Goal: Task Accomplishment & Management: Manage account settings

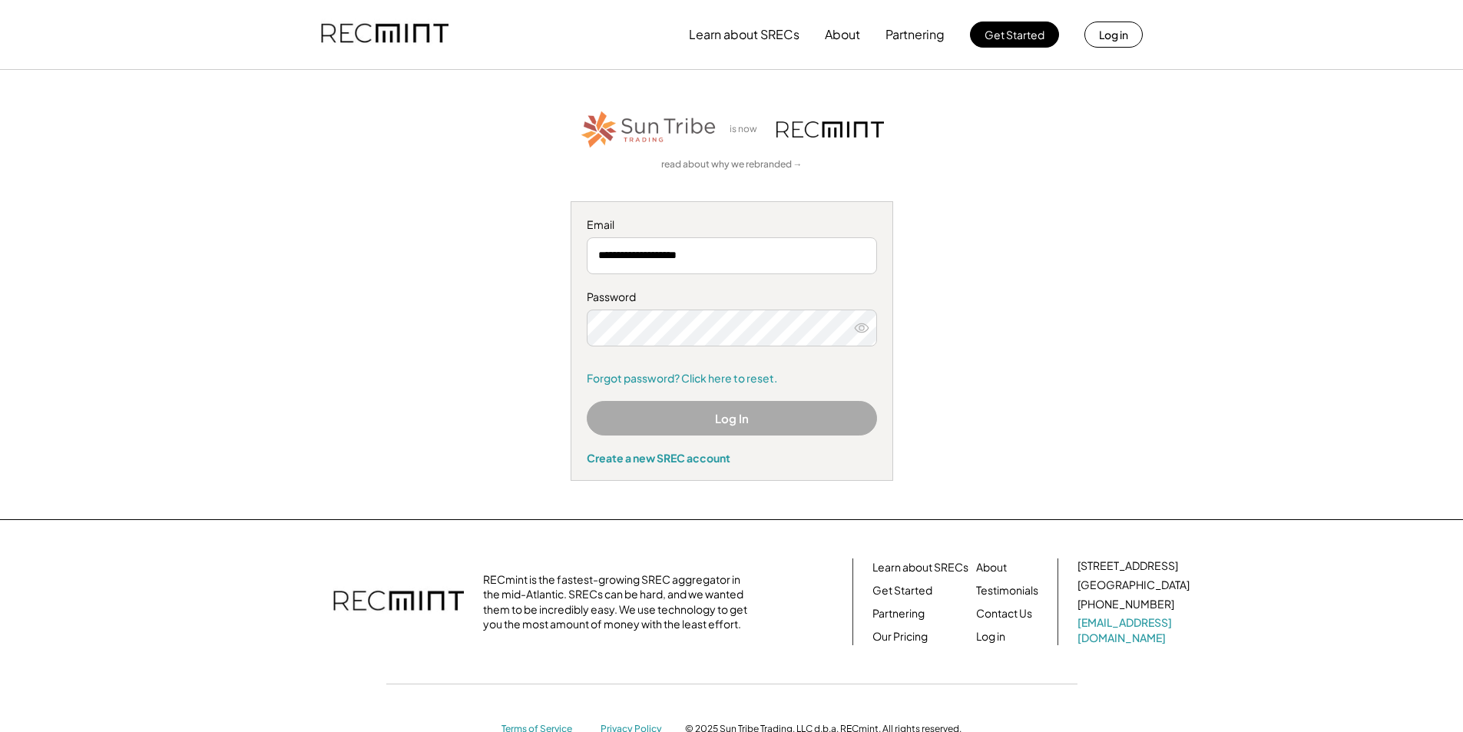
click at [756, 422] on button "Log In" at bounding box center [732, 418] width 290 height 35
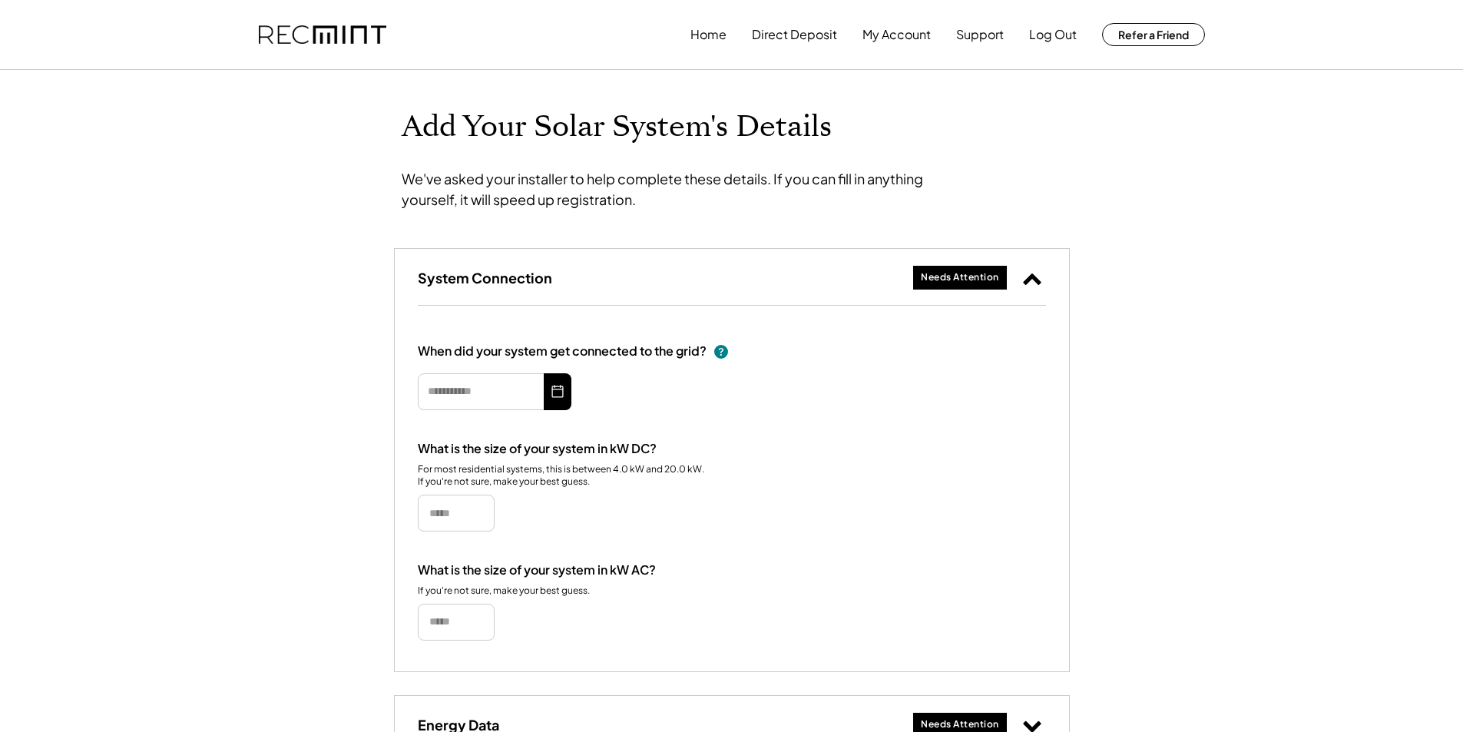
type input "*********"
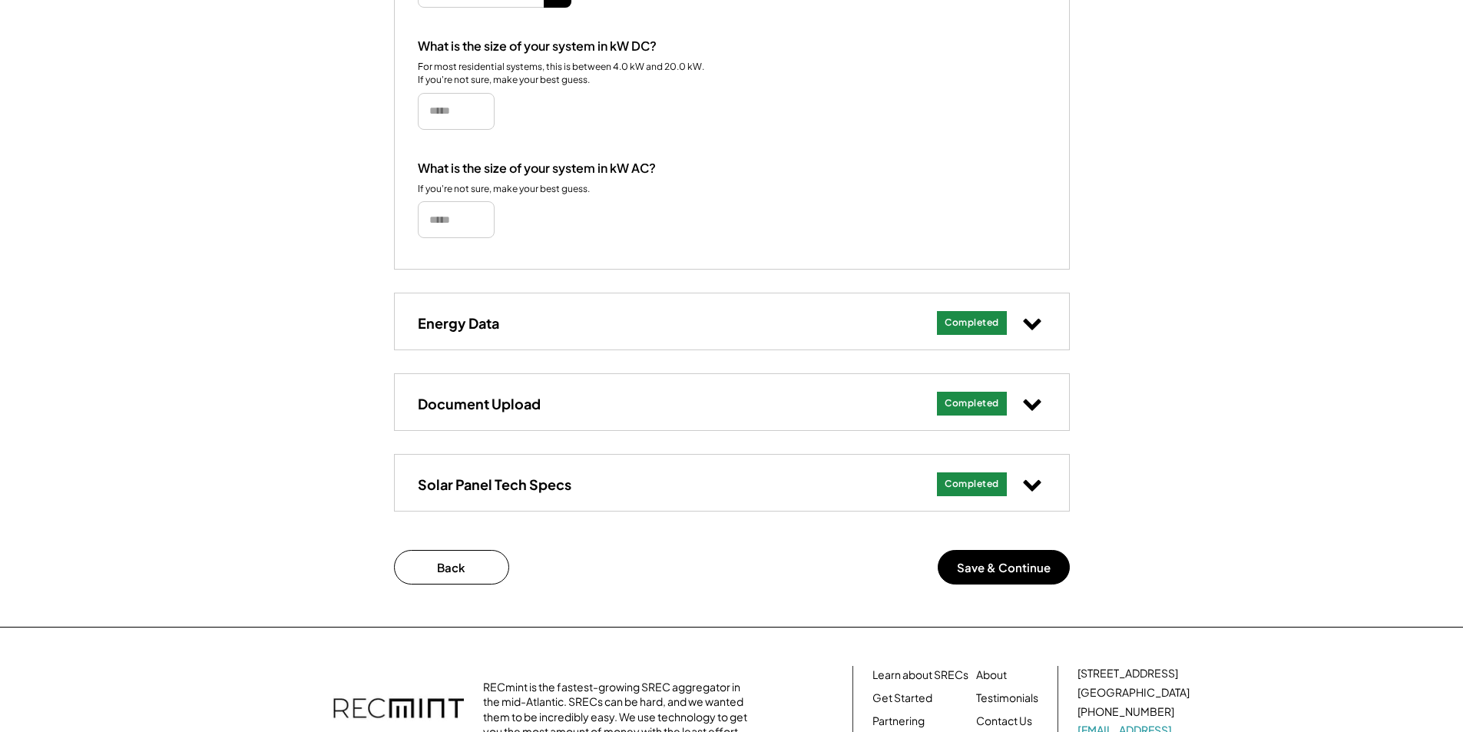
scroll to position [419, 0]
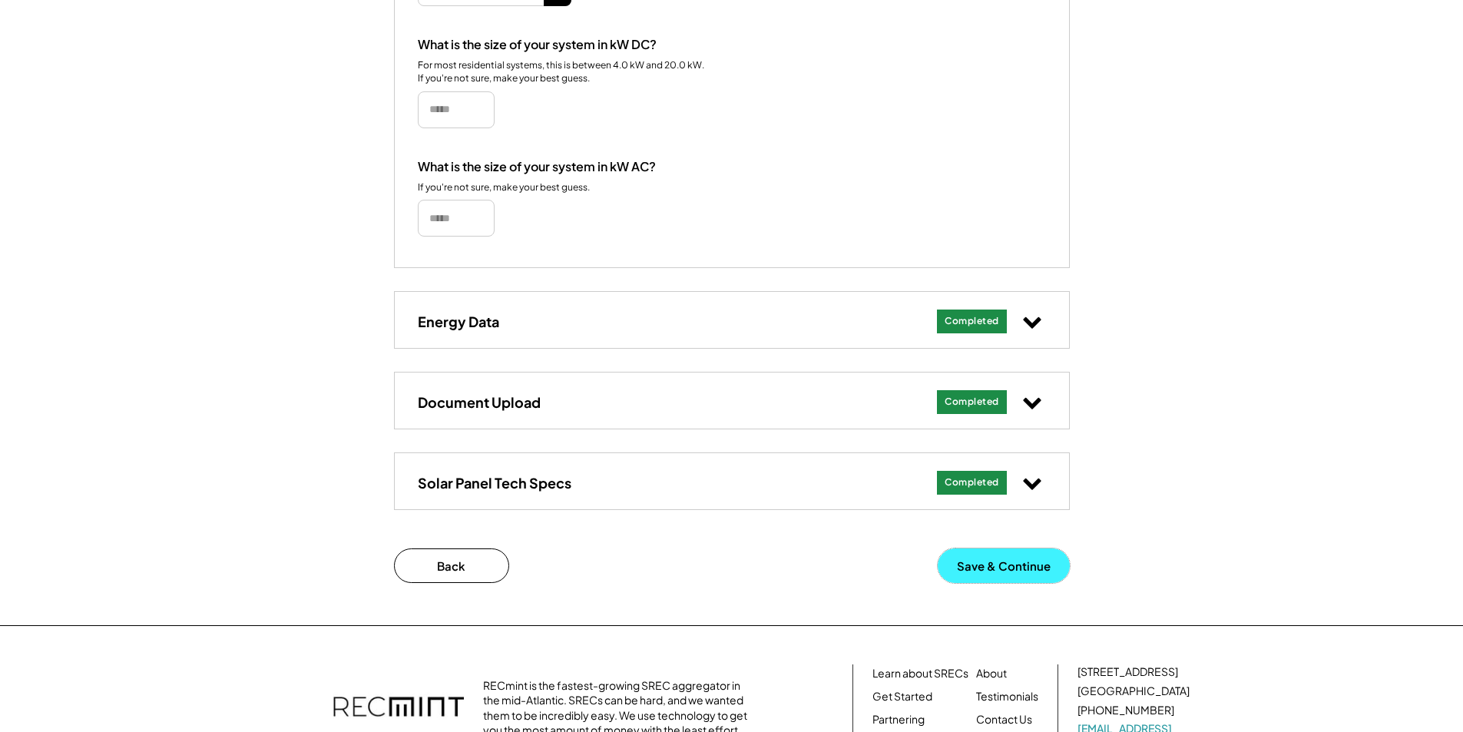
click at [1023, 560] on button "Save & Continue" at bounding box center [1004, 565] width 132 height 35
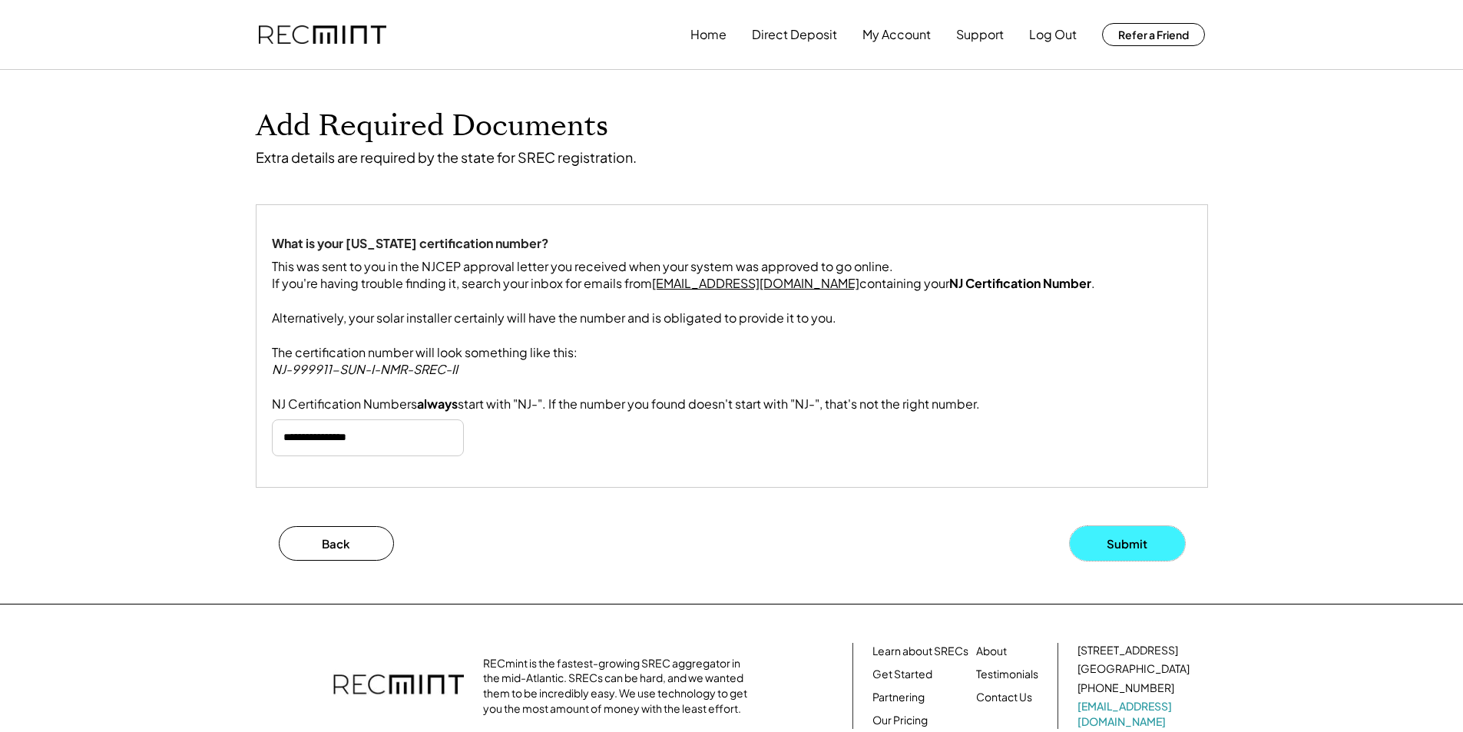
click at [1143, 561] on button "Submit" at bounding box center [1127, 543] width 115 height 35
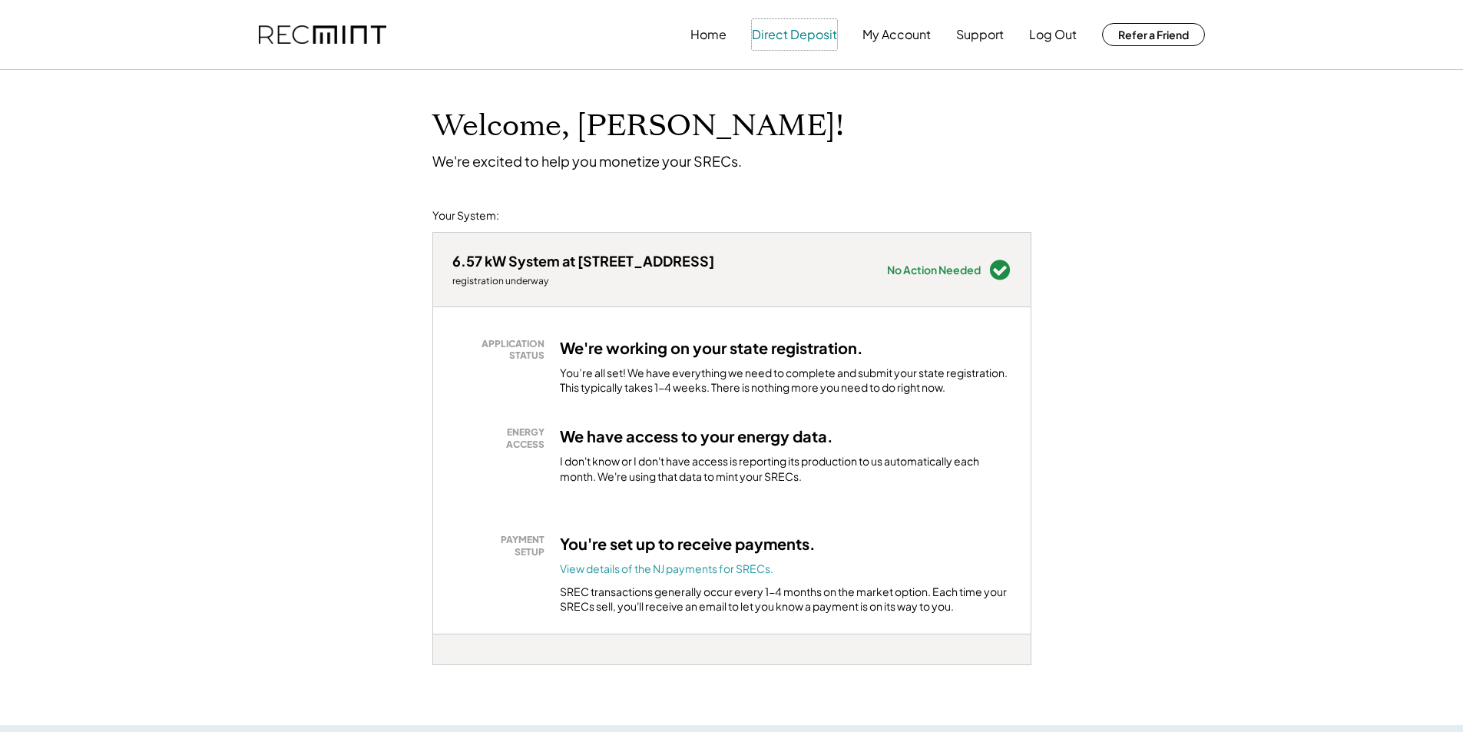
click at [774, 38] on button "Direct Deposit" at bounding box center [794, 34] width 85 height 31
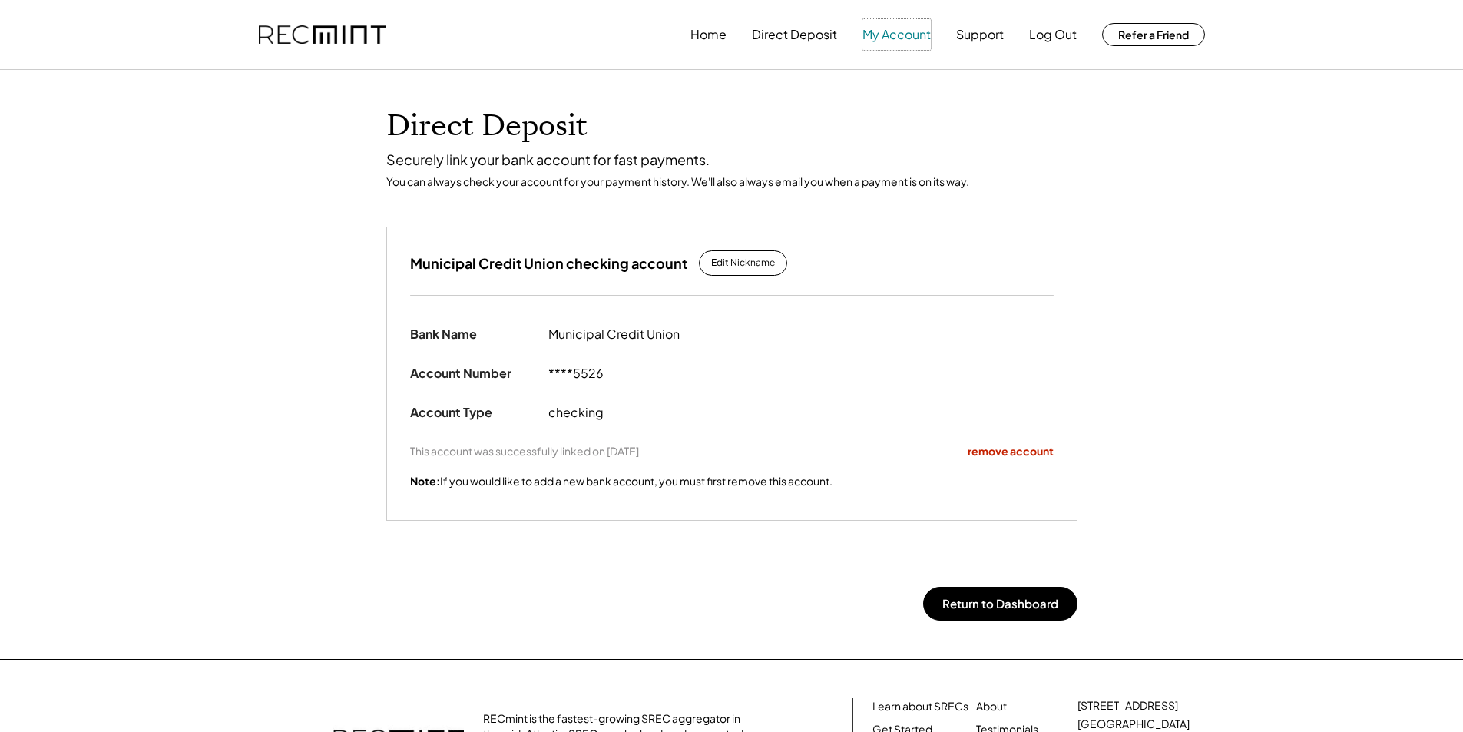
click at [919, 36] on button "My Account" at bounding box center [897, 34] width 68 height 31
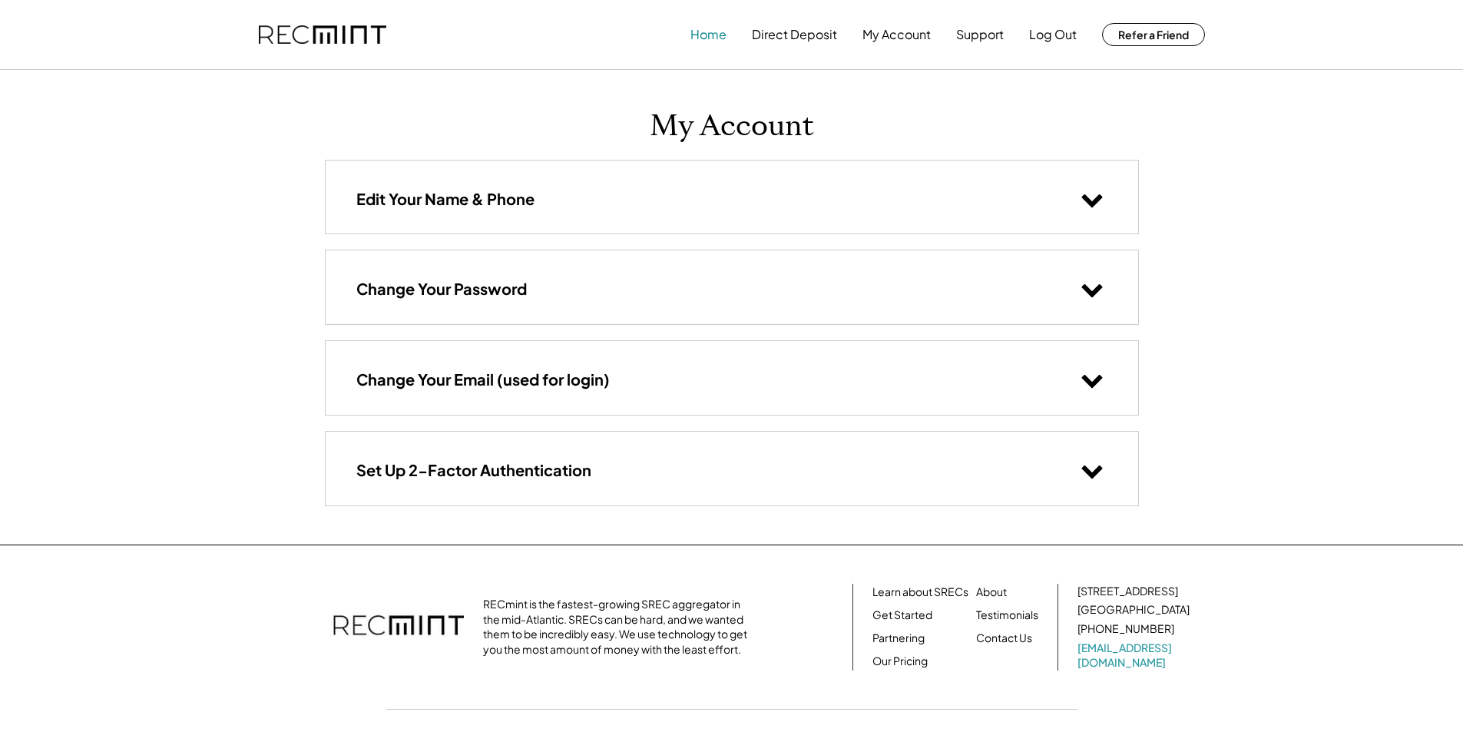
click at [702, 41] on button "Home" at bounding box center [709, 34] width 36 height 31
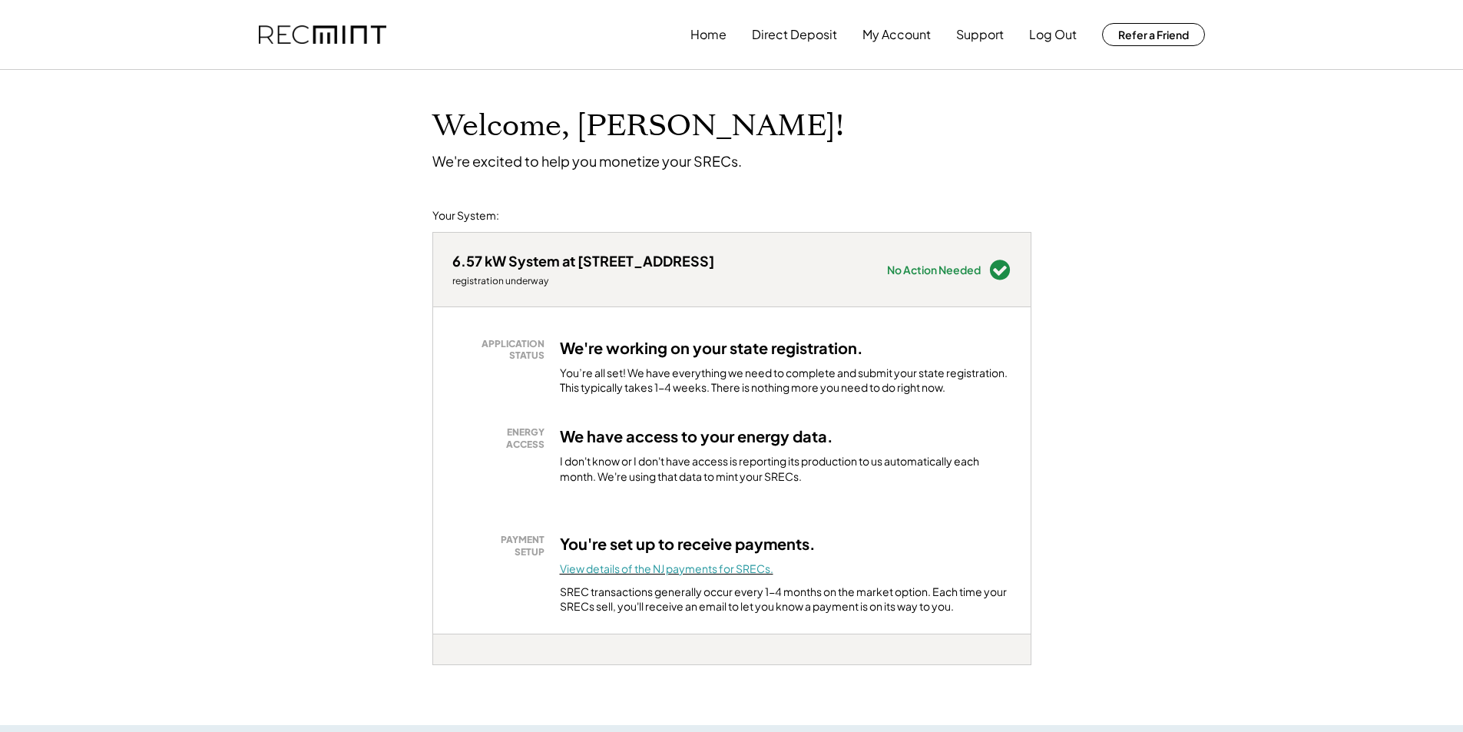
click at [682, 570] on font "View details of the NJ payments for SRECs." at bounding box center [667, 569] width 214 height 14
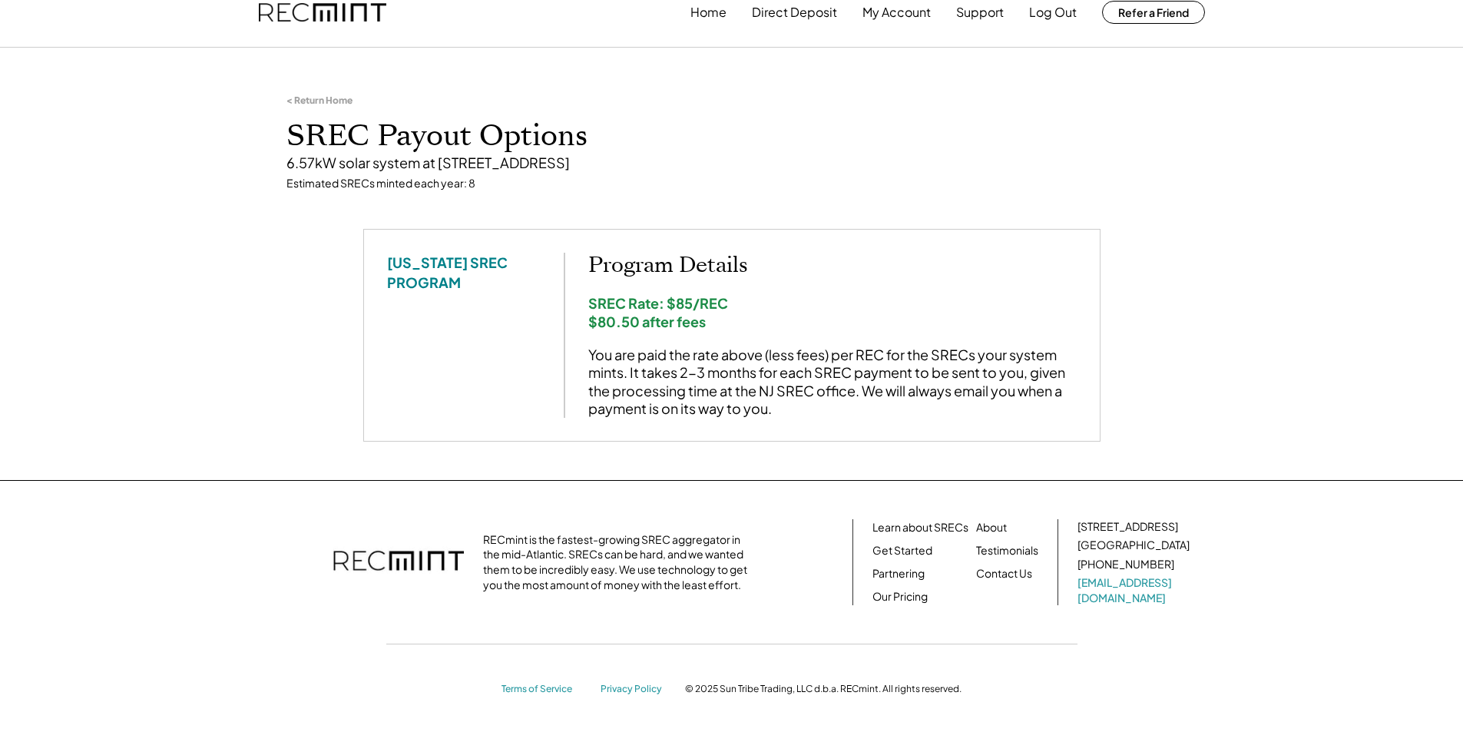
scroll to position [12, 0]
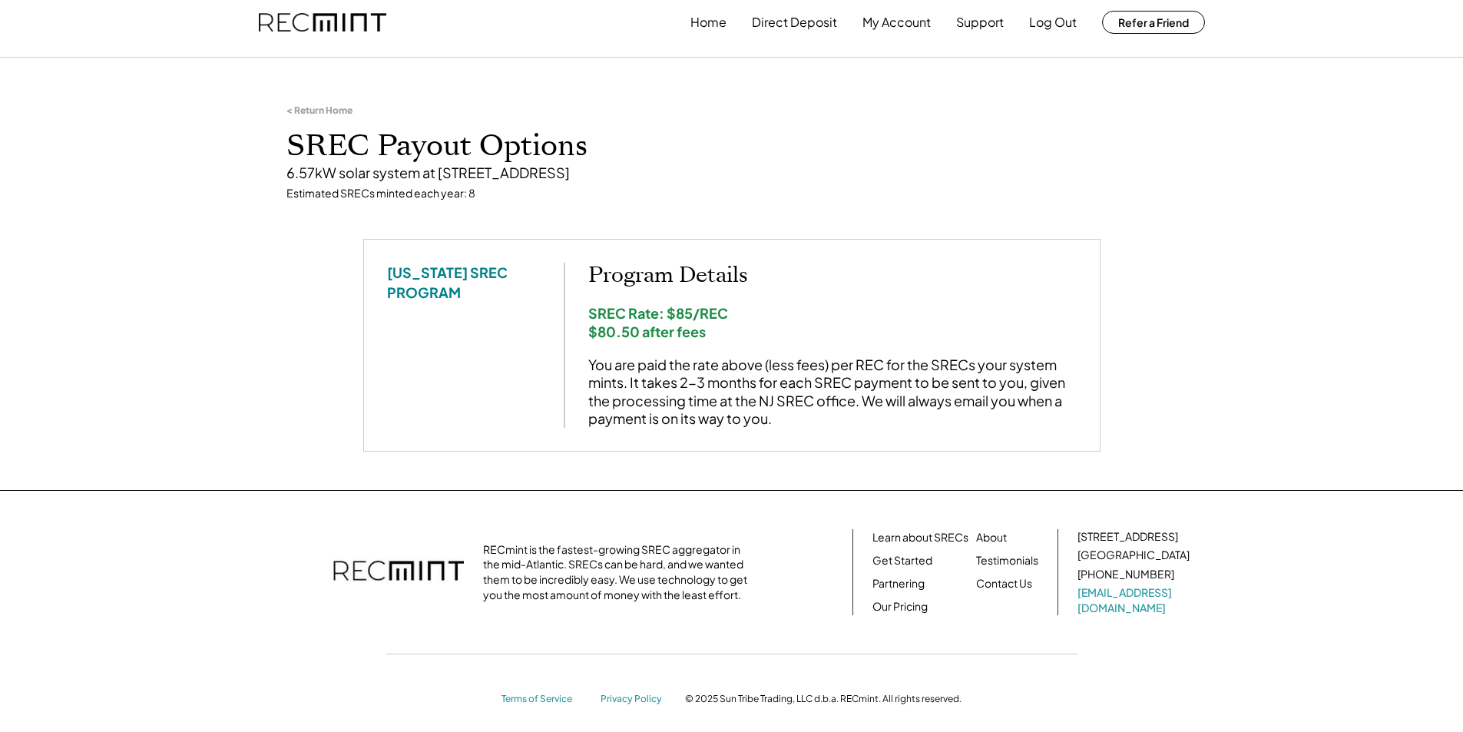
click at [1159, 293] on div "< Return Home SREC Payout Options 6.57kW solar system at 7 5th St, Matawan, NJ …" at bounding box center [731, 278] width 1463 height 424
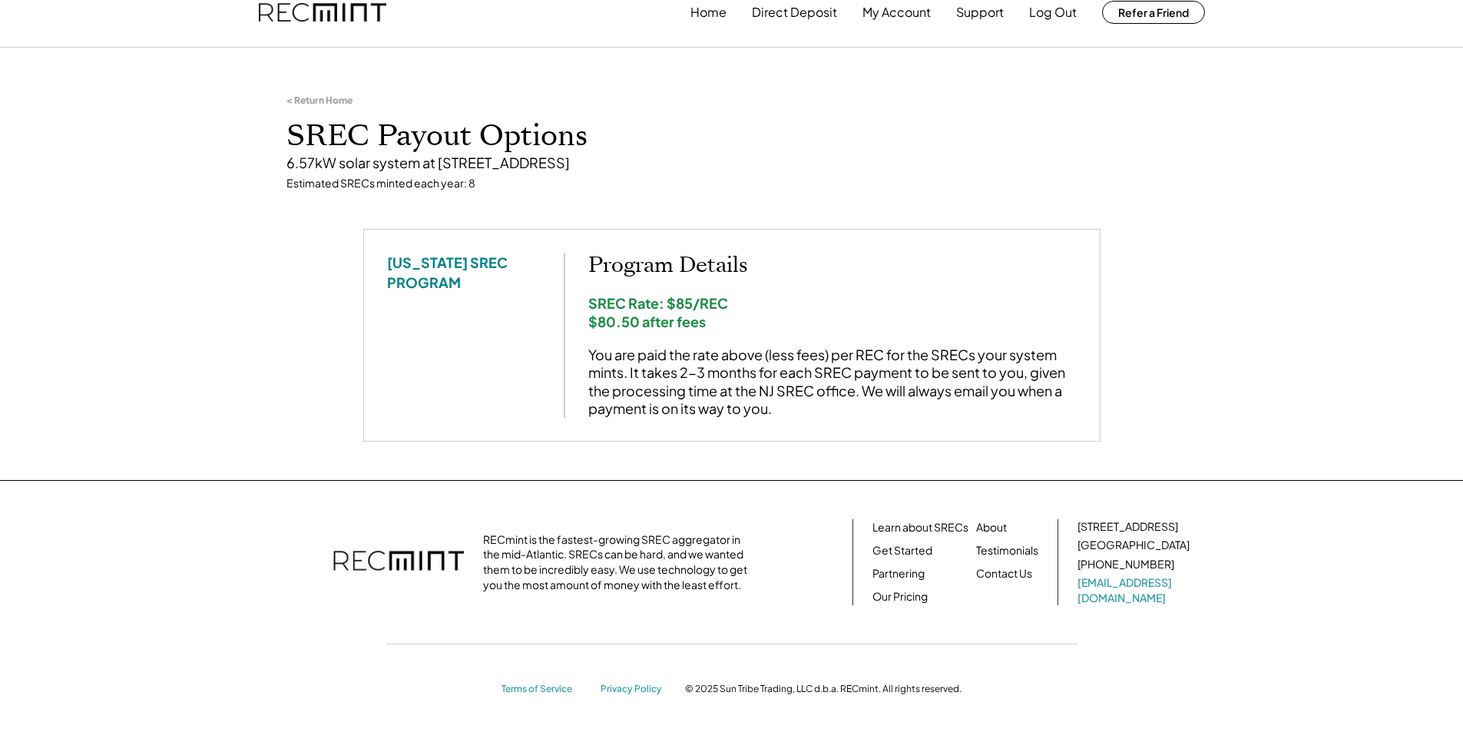
scroll to position [0, 0]
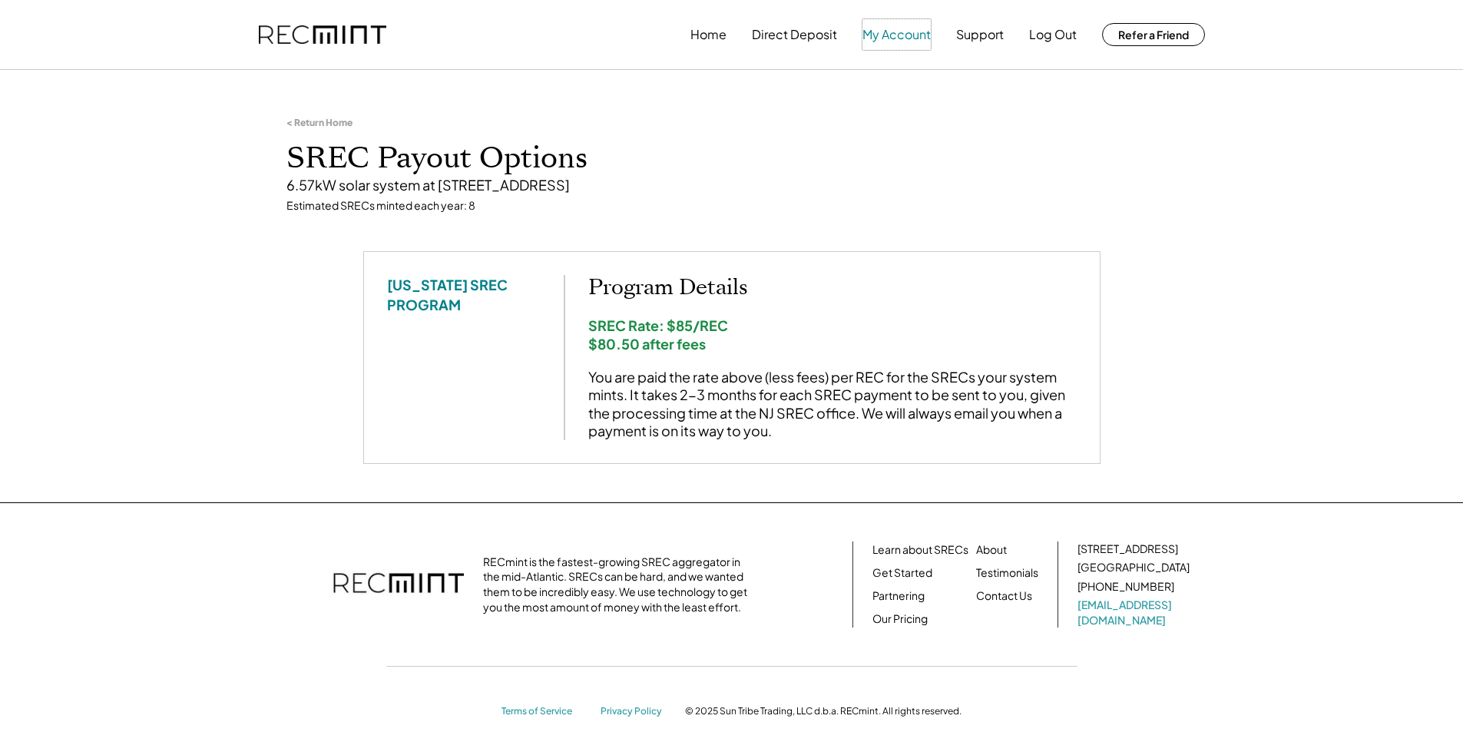
click at [893, 35] on button "My Account" at bounding box center [897, 34] width 68 height 31
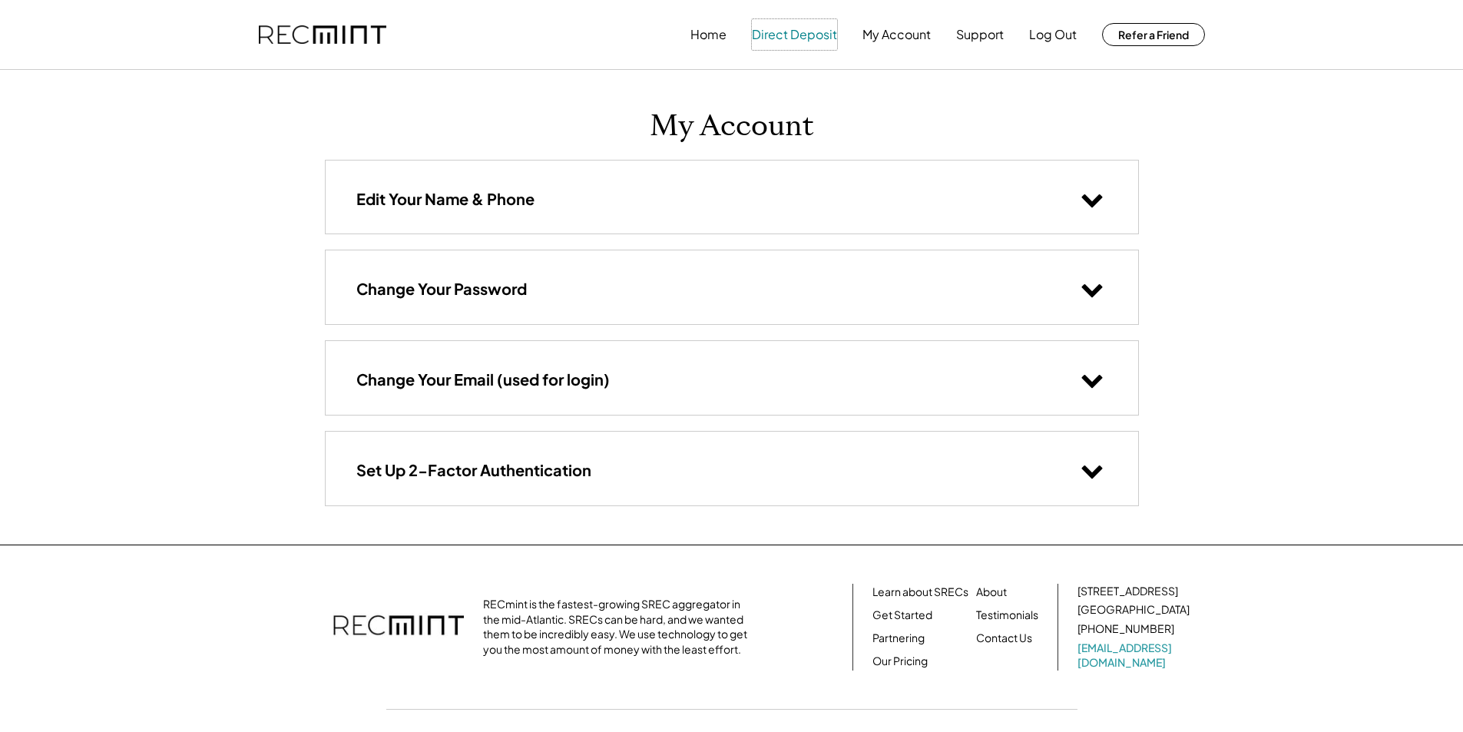
click at [807, 36] on button "Direct Deposit" at bounding box center [794, 34] width 85 height 31
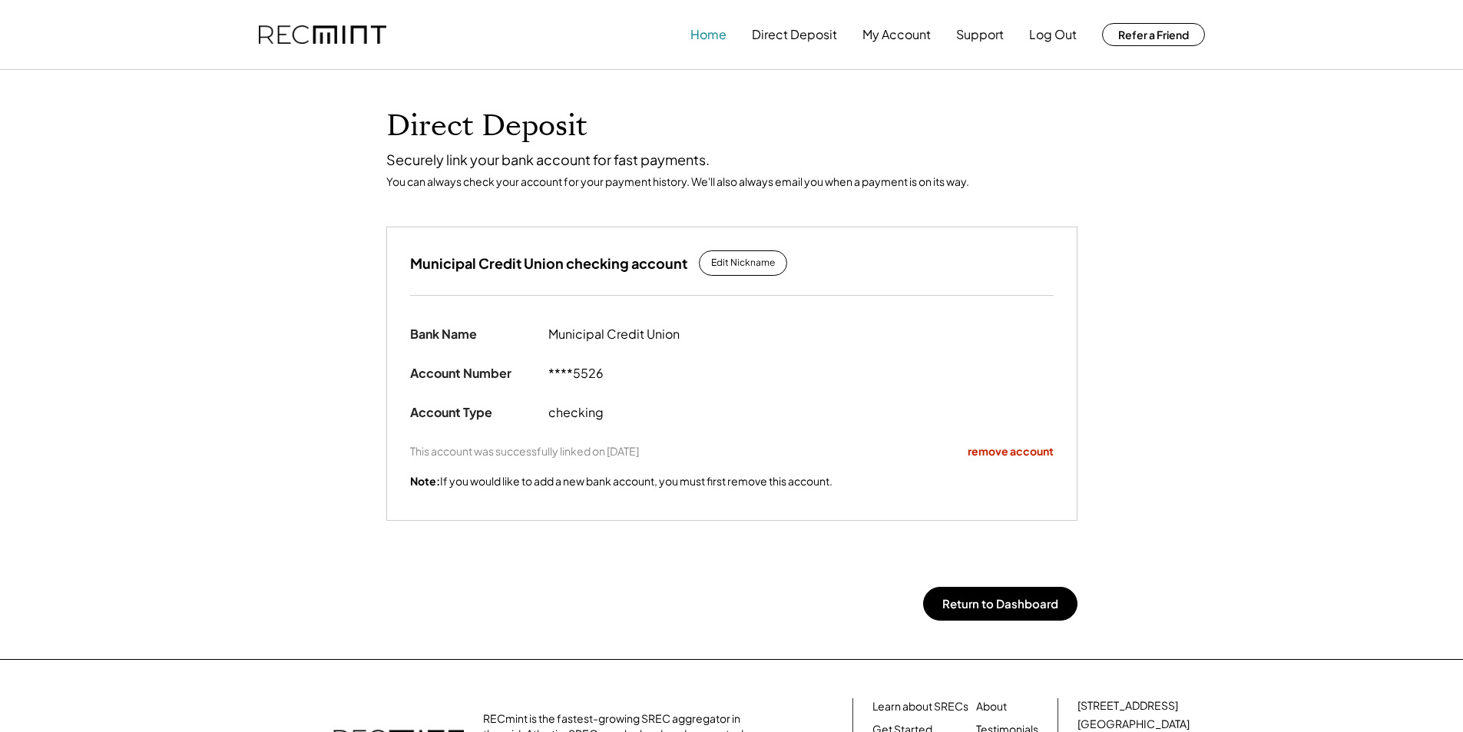
click at [692, 33] on button "Home" at bounding box center [709, 34] width 36 height 31
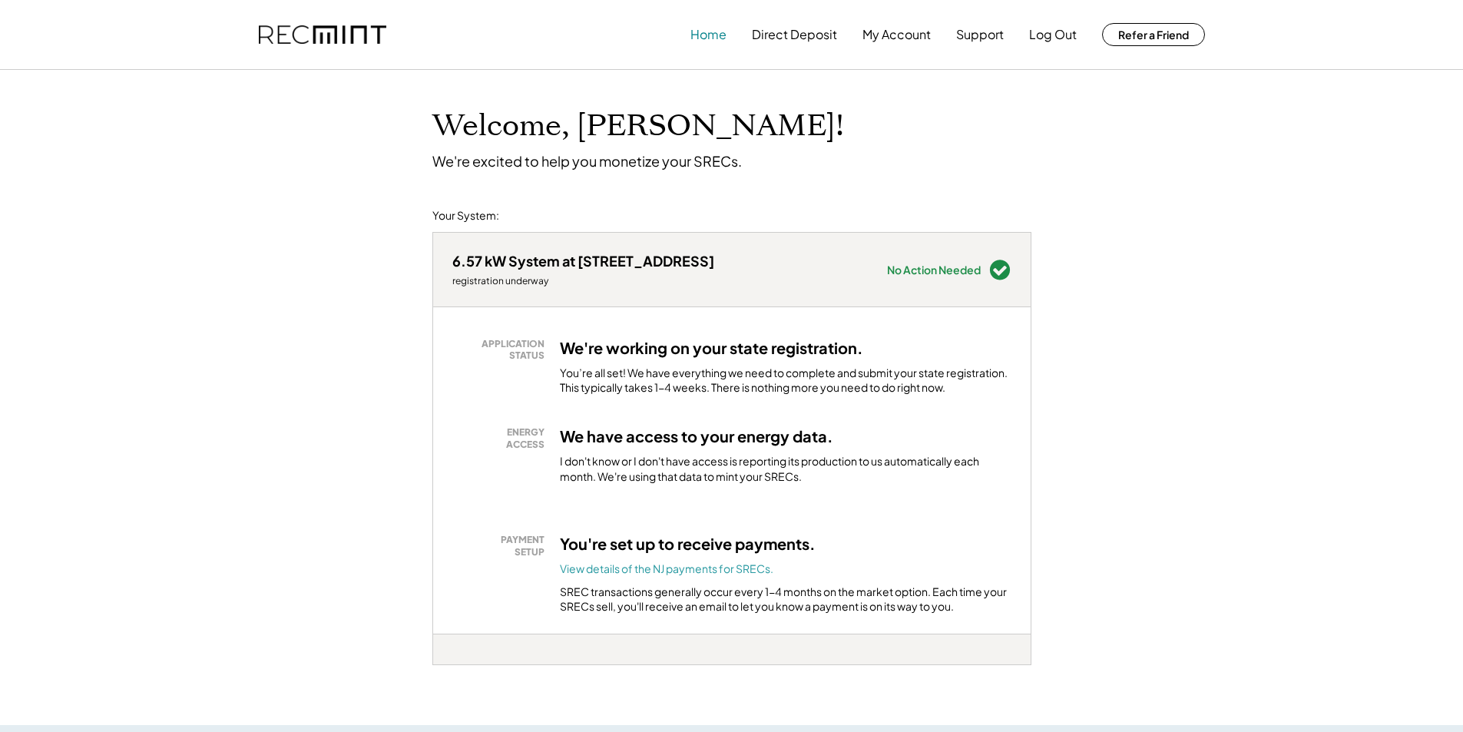
click at [692, 33] on button "Home" at bounding box center [709, 34] width 36 height 31
click at [707, 38] on button "Home" at bounding box center [709, 34] width 36 height 31
